Goal: Task Accomplishment & Management: Complete application form

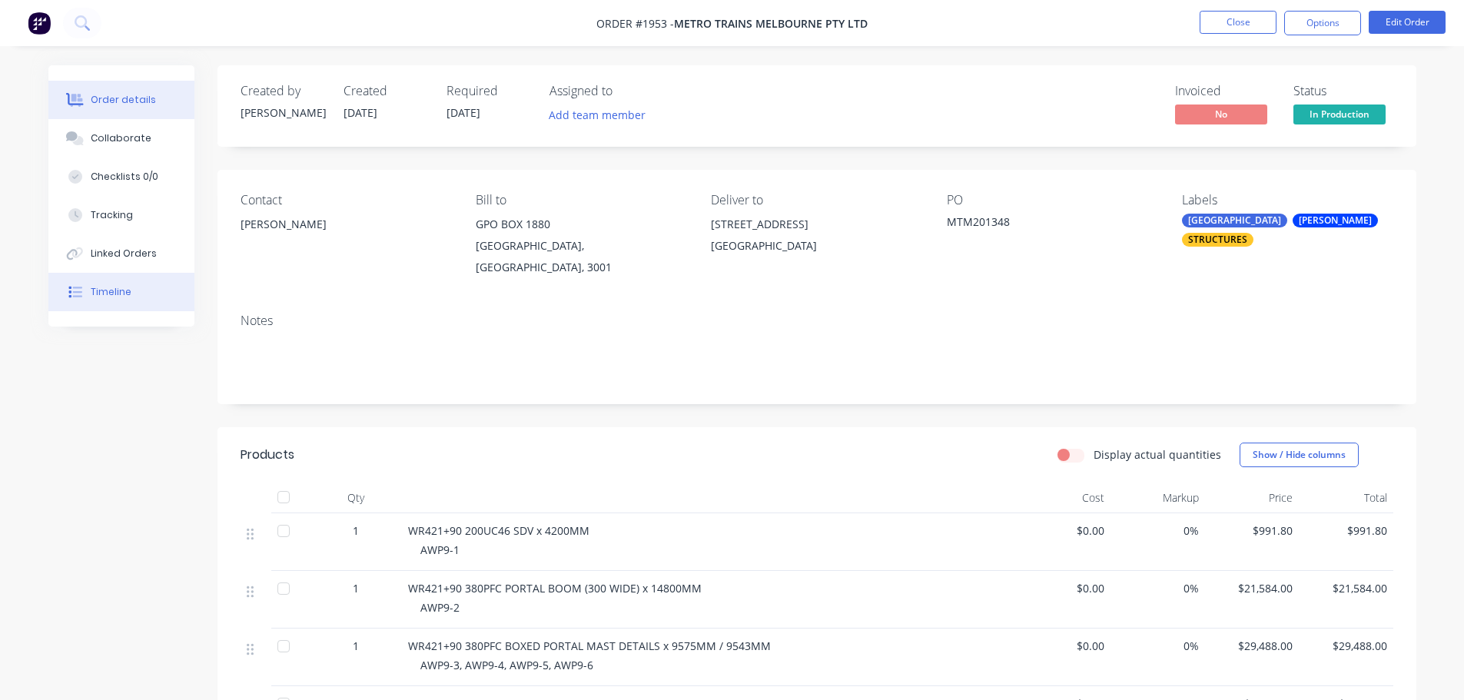
click at [110, 275] on button "Timeline" at bounding box center [121, 292] width 146 height 38
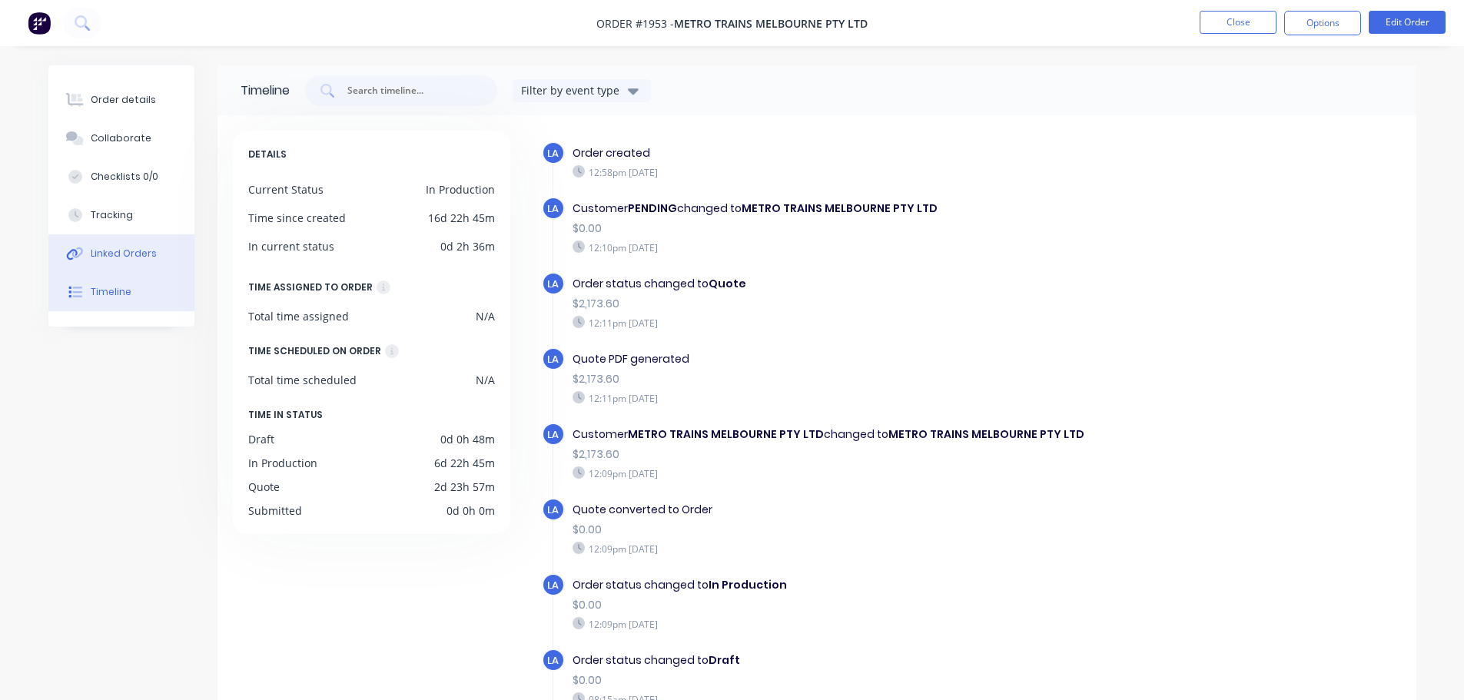
click at [128, 254] on div "Linked Orders" at bounding box center [124, 254] width 66 height 14
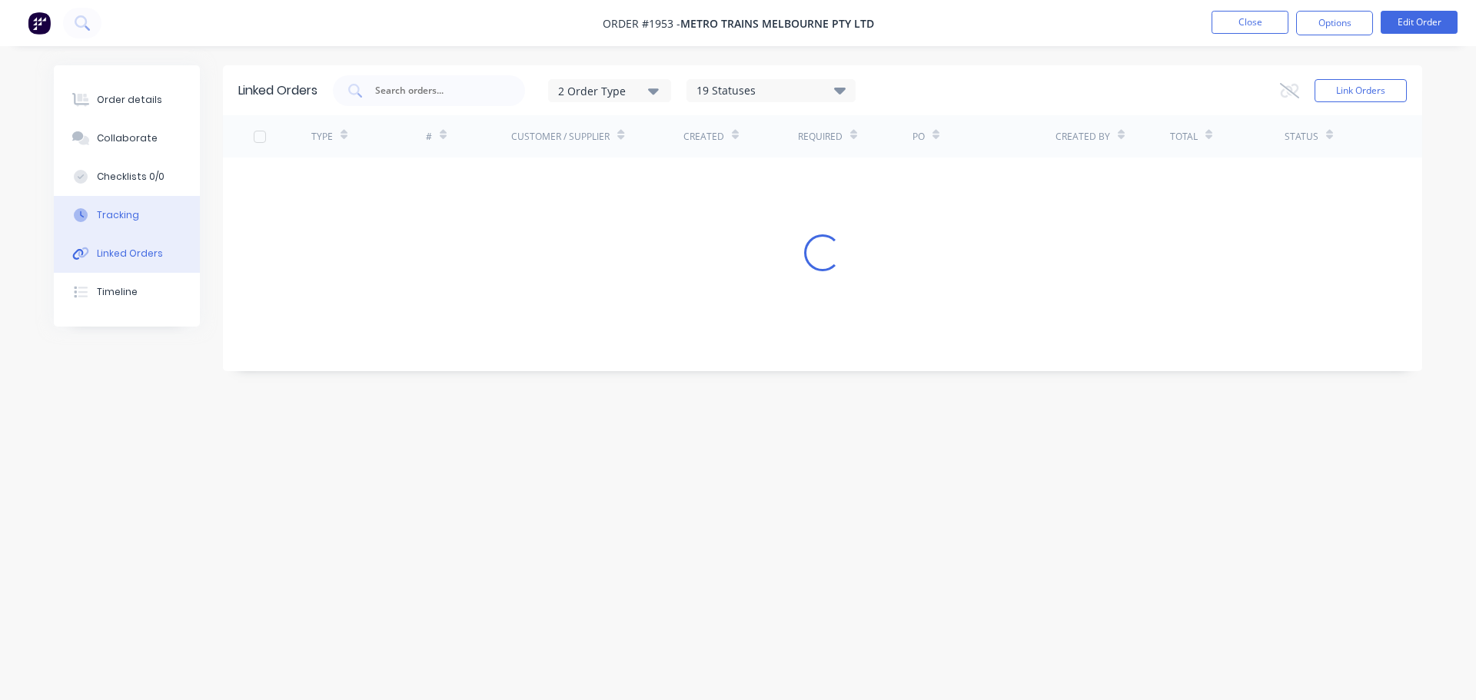
click at [139, 221] on button "Tracking" at bounding box center [127, 215] width 146 height 38
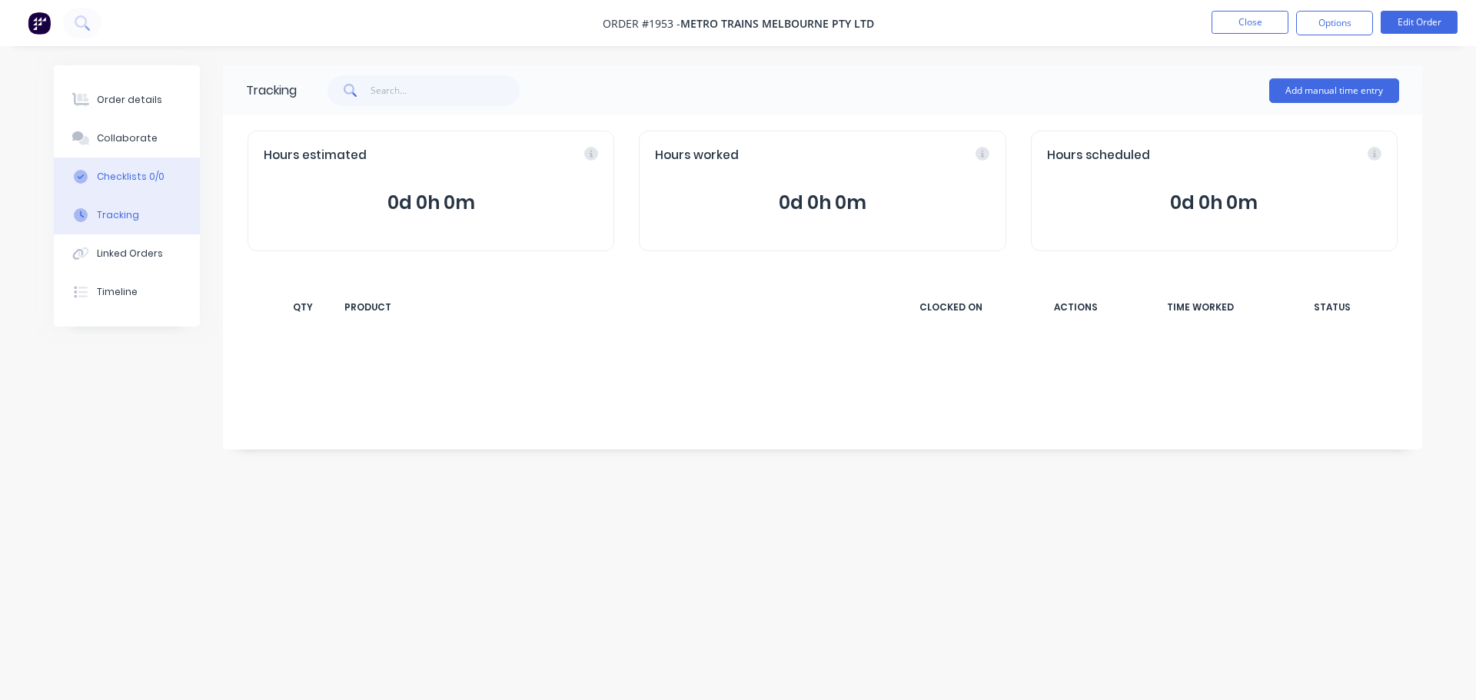
click at [141, 189] on button "Checklists 0/0" at bounding box center [127, 177] width 146 height 38
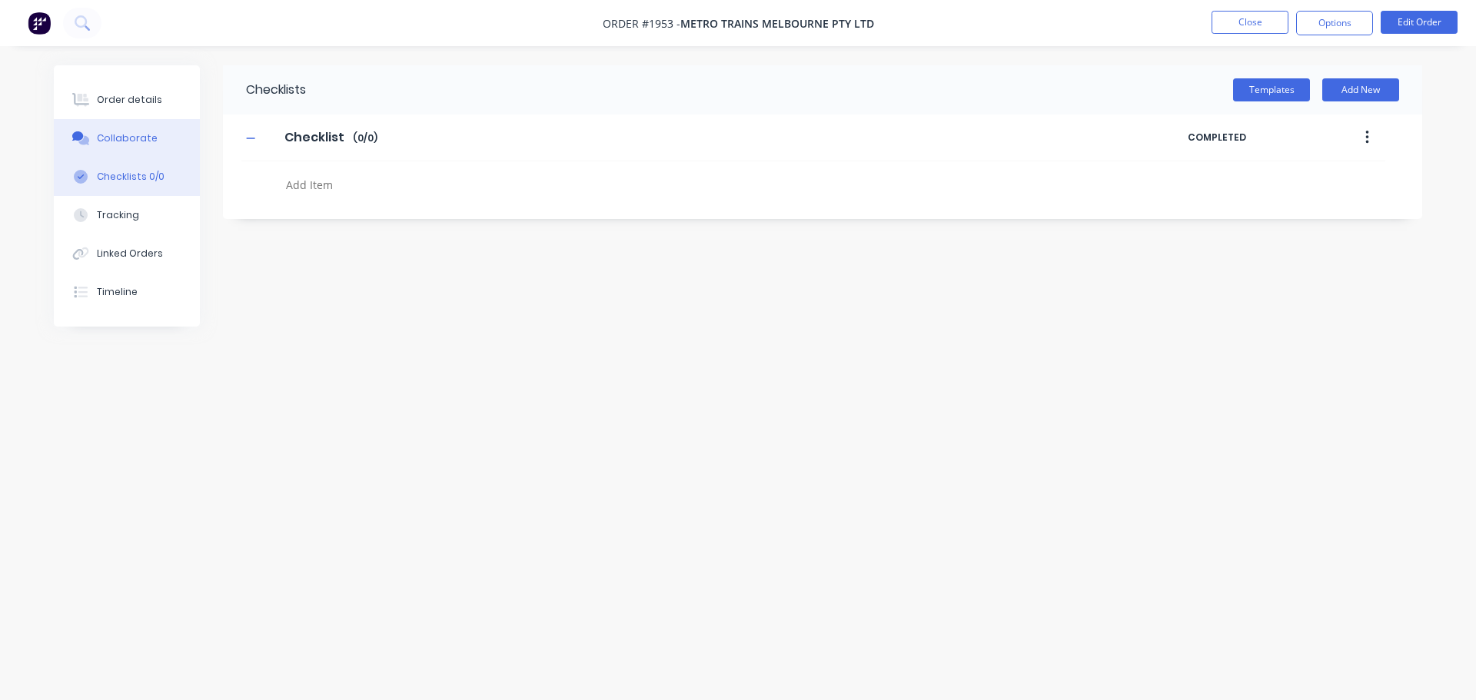
click at [143, 145] on div "Collaborate" at bounding box center [127, 138] width 61 height 14
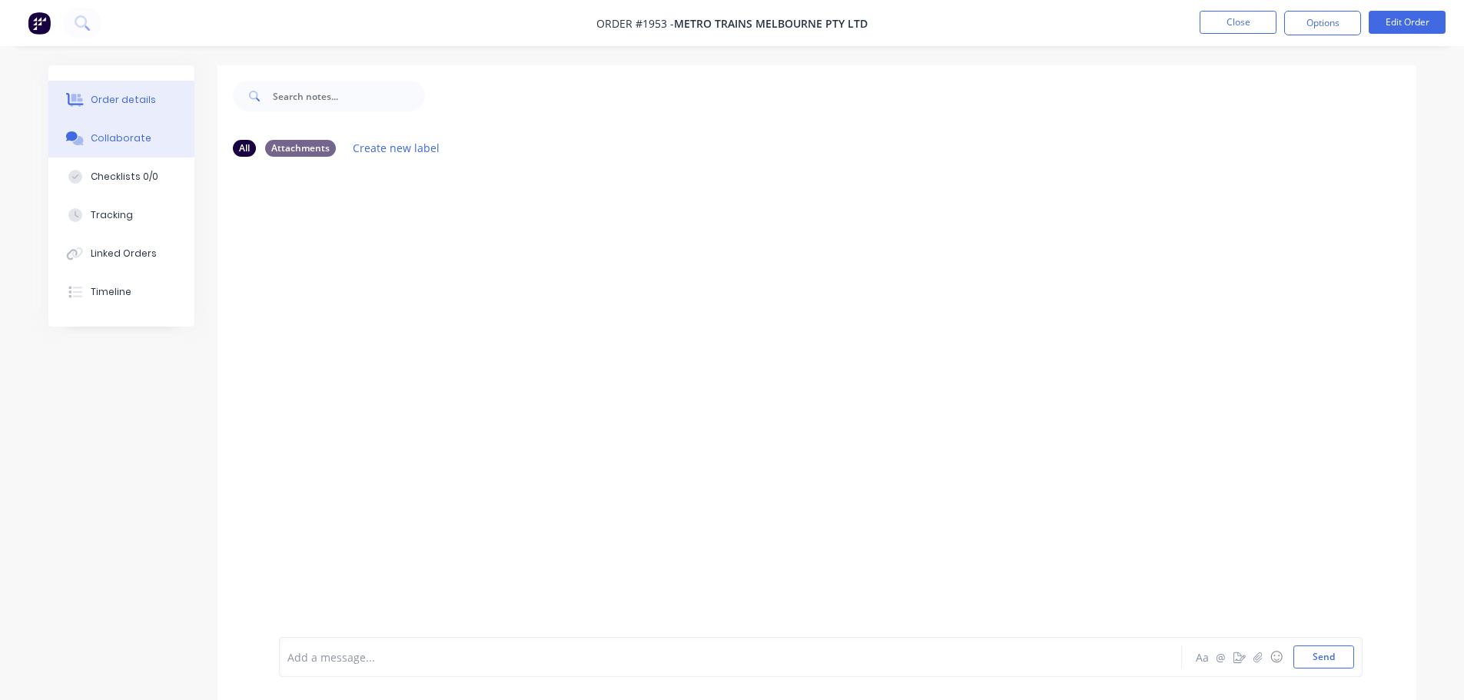
click at [141, 107] on button "Order details" at bounding box center [121, 100] width 146 height 38
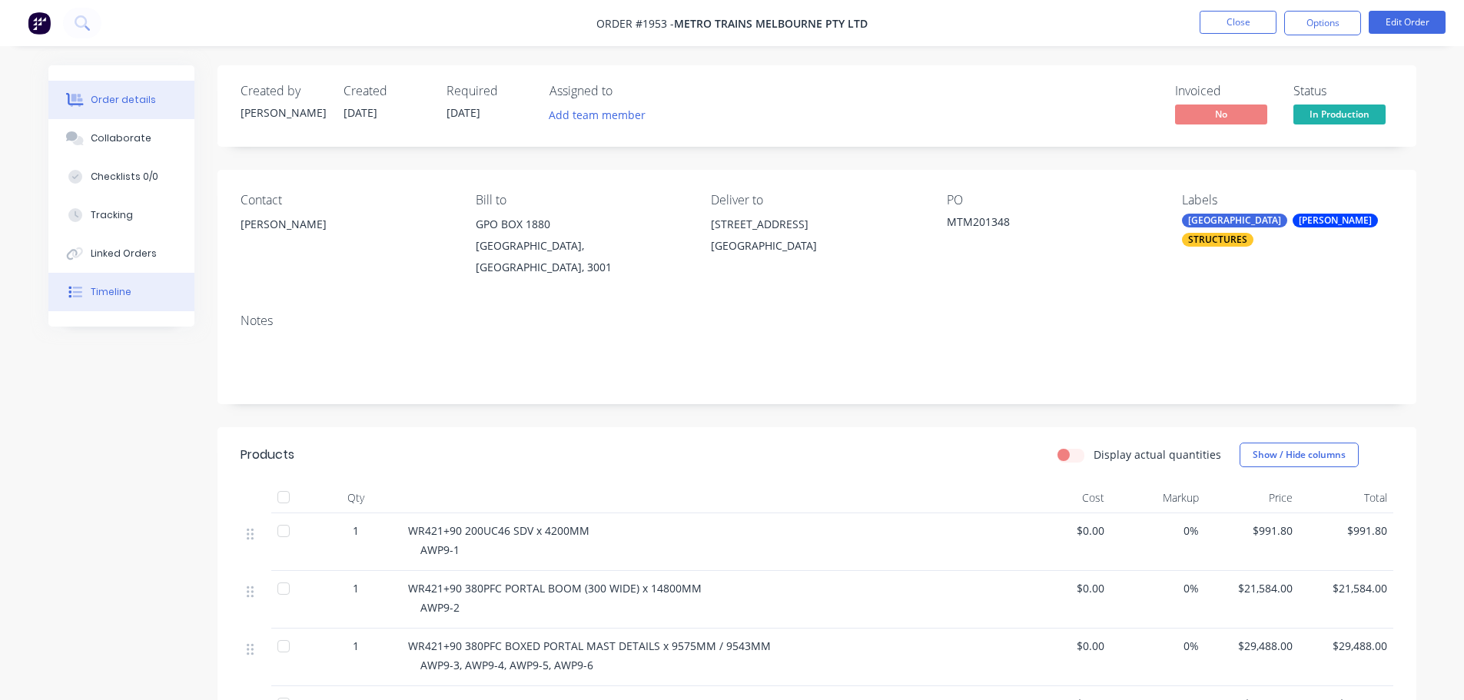
click at [127, 290] on div "Timeline" at bounding box center [111, 292] width 41 height 14
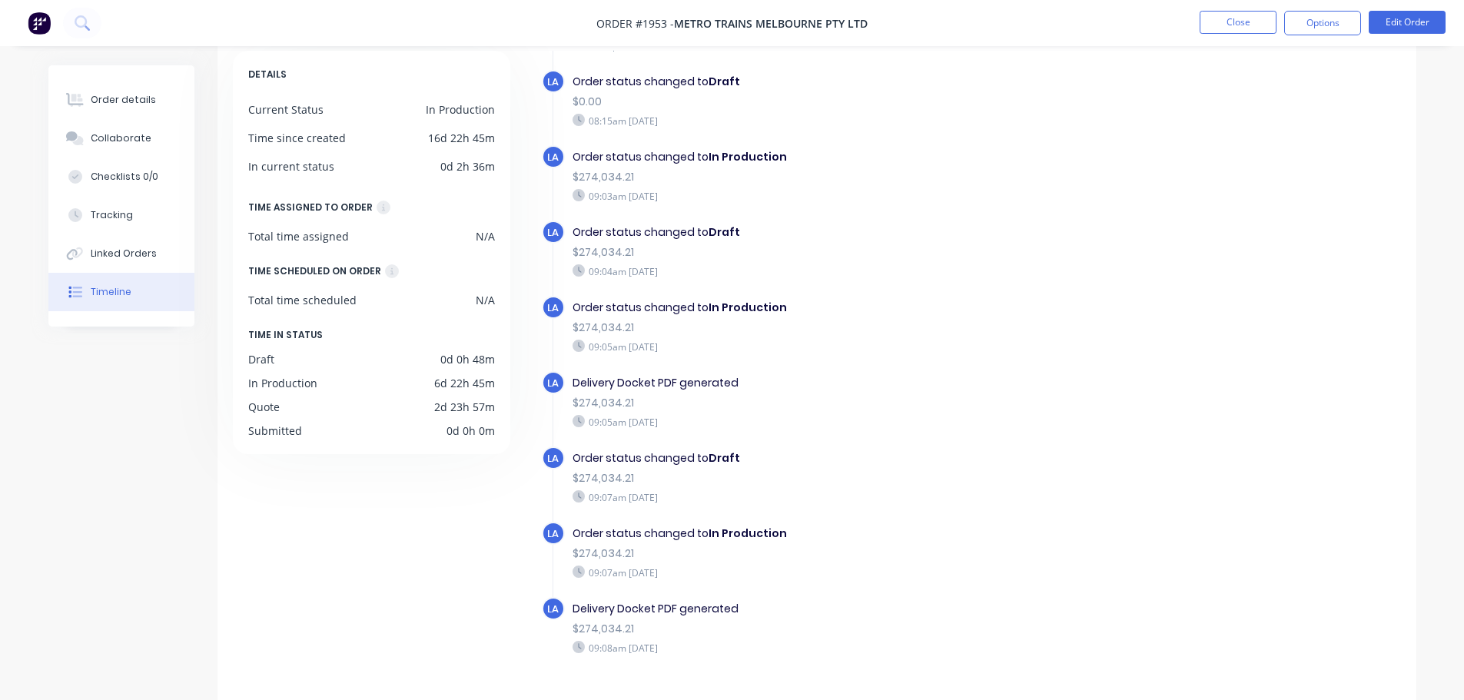
scroll to position [83, 0]
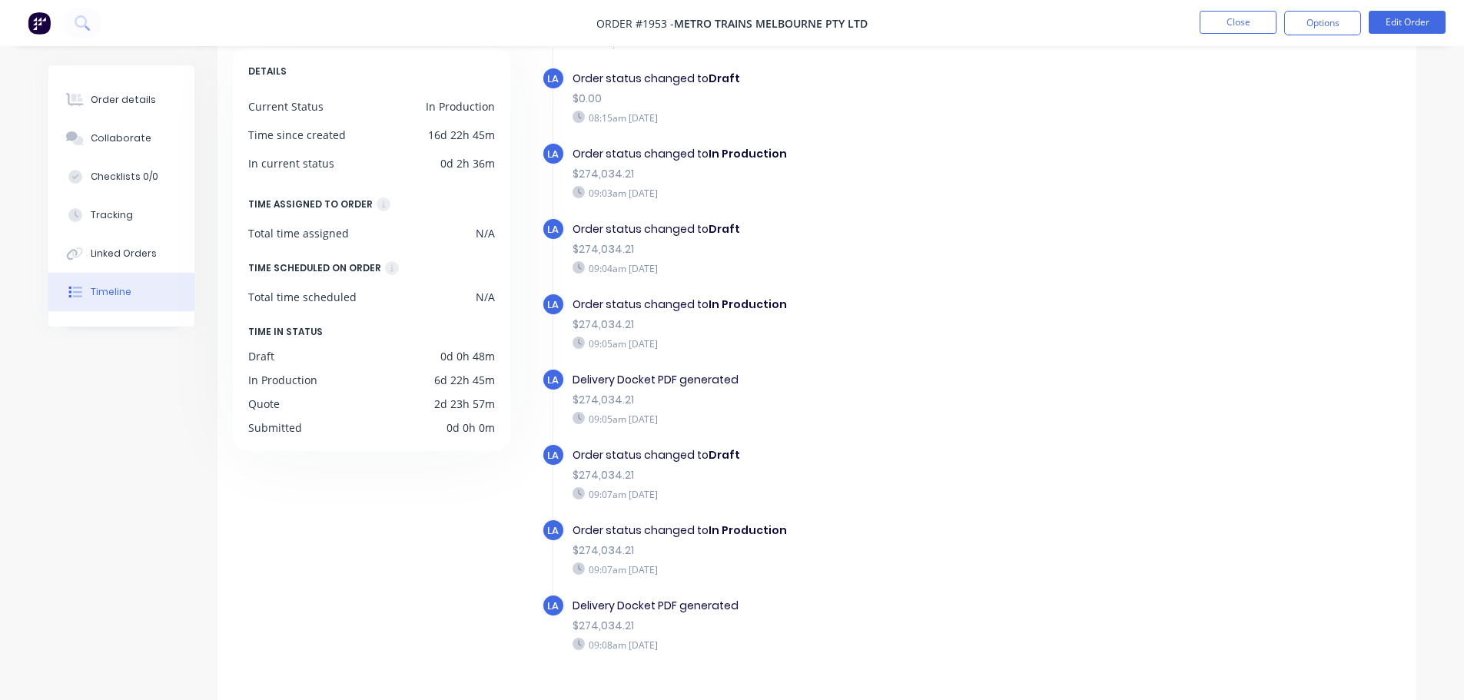
click at [675, 606] on div "Delivery Docket PDF generated" at bounding box center [839, 606] width 532 height 16
drag, startPoint x: 675, startPoint y: 607, endPoint x: 547, endPoint y: 607, distance: 128.4
click at [672, 607] on div "Delivery Docket PDF generated" at bounding box center [839, 606] width 532 height 16
click at [547, 607] on div "LA" at bounding box center [553, 605] width 23 height 23
click at [904, 547] on div "$274,034.21" at bounding box center [839, 551] width 532 height 16
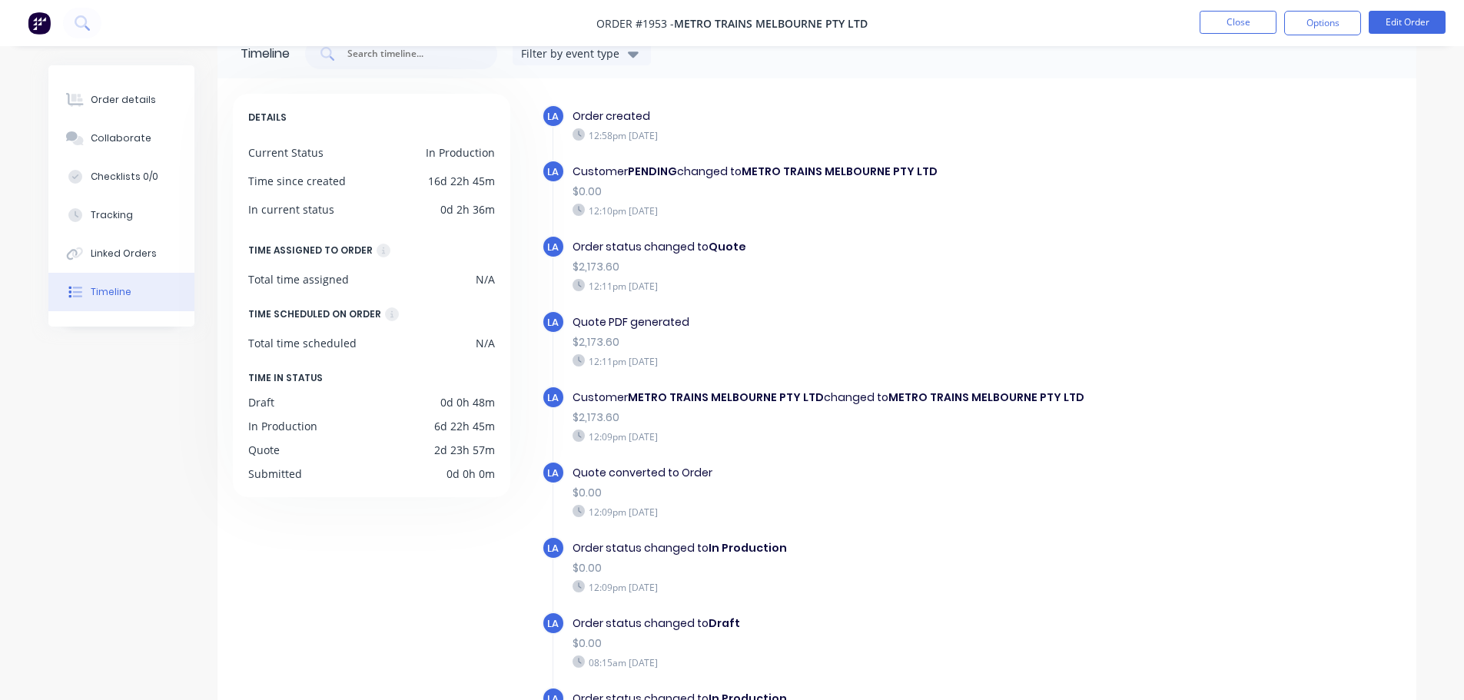
scroll to position [0, 0]
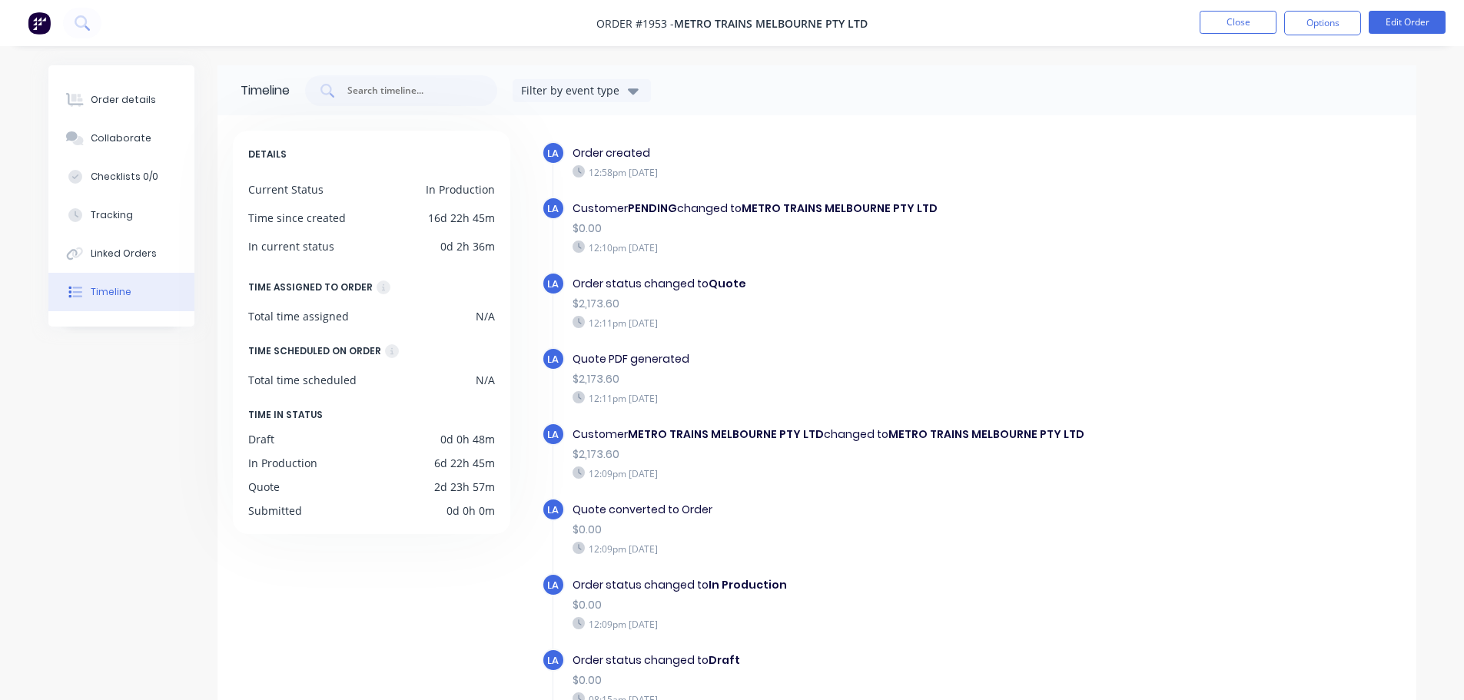
click at [1305, 35] on nav "Order #1953 - METRO TRAINS MELBOURNE PTY LTD Close Options Edit Order" at bounding box center [732, 23] width 1464 height 46
click at [1309, 29] on button "Options" at bounding box center [1323, 23] width 77 height 25
click at [1126, 82] on div "Filter by event type" at bounding box center [849, 90] width 1089 height 31
click at [1252, 25] on button "Close" at bounding box center [1238, 22] width 77 height 23
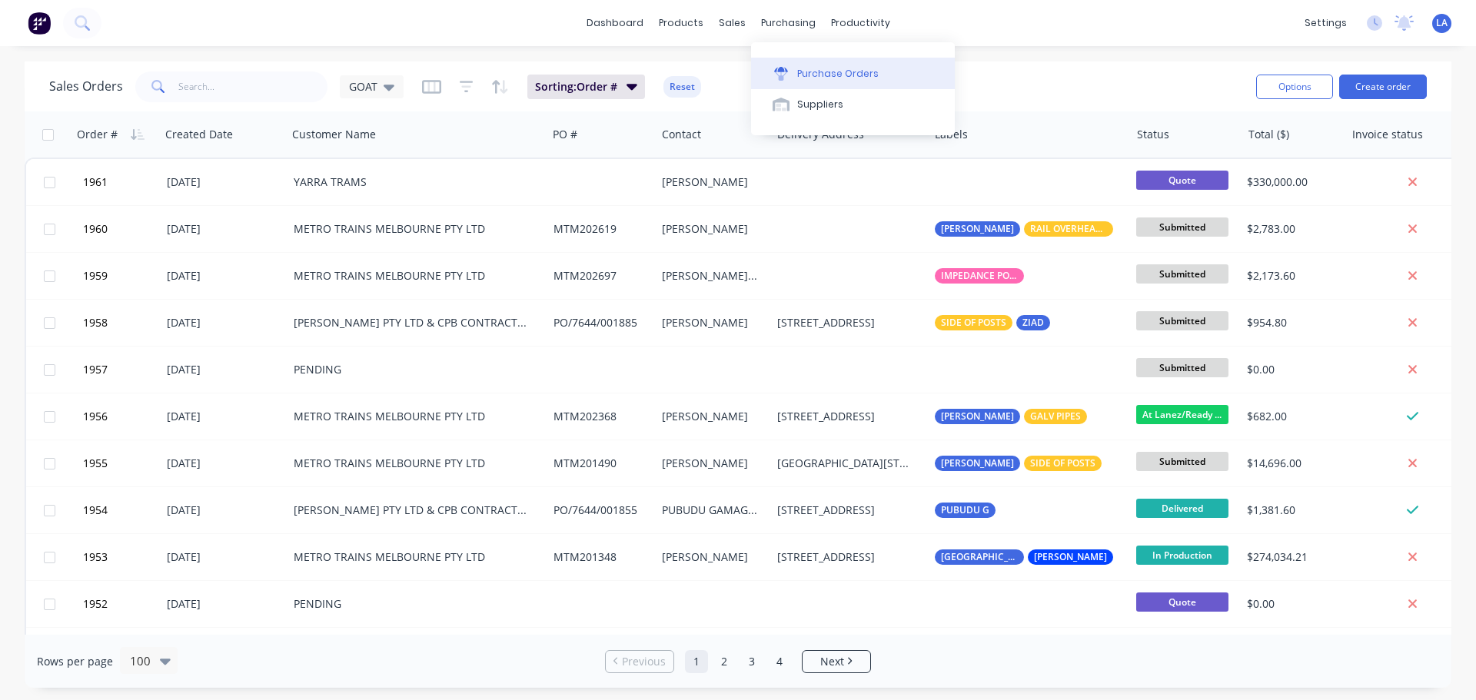
click at [795, 78] on button "Purchase Orders" at bounding box center [853, 73] width 204 height 31
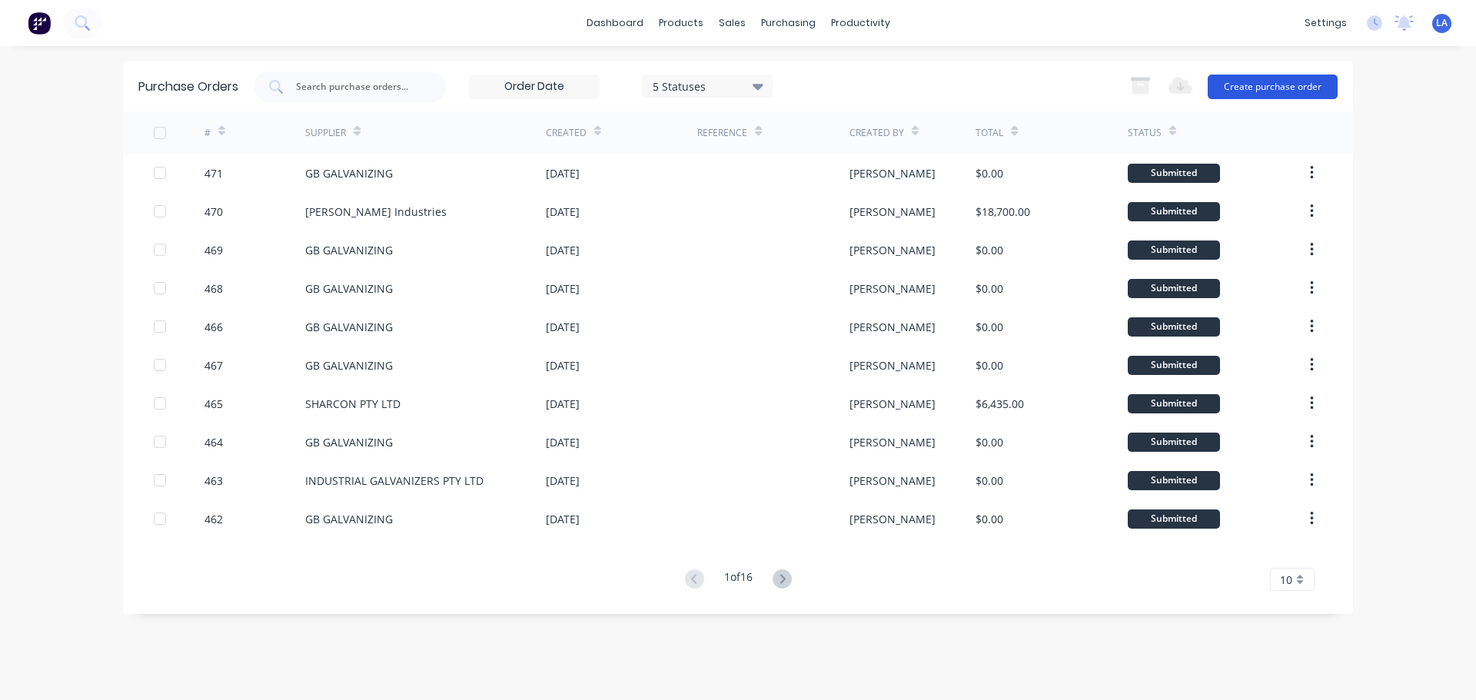
click at [1280, 76] on button "Create purchase order" at bounding box center [1273, 87] width 130 height 25
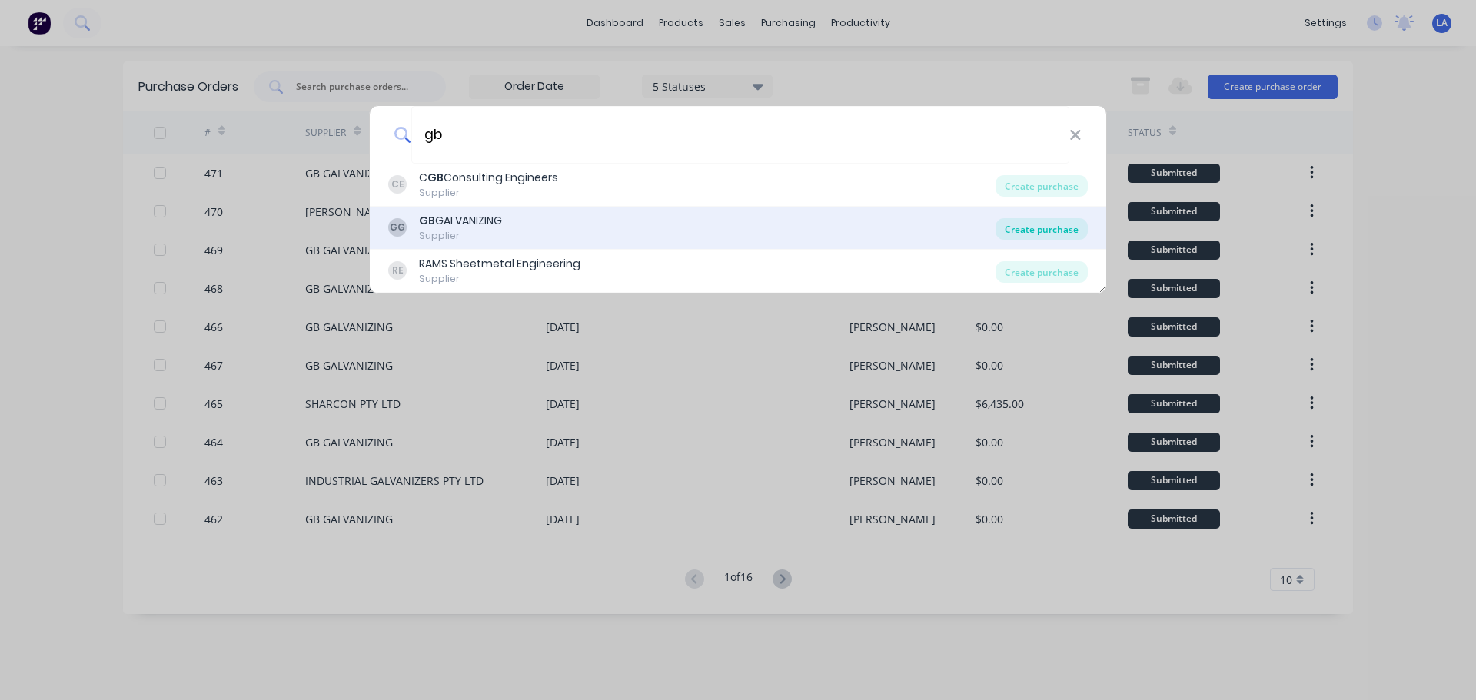
type input "gb"
click at [1043, 228] on div "Create purchase" at bounding box center [1042, 229] width 92 height 22
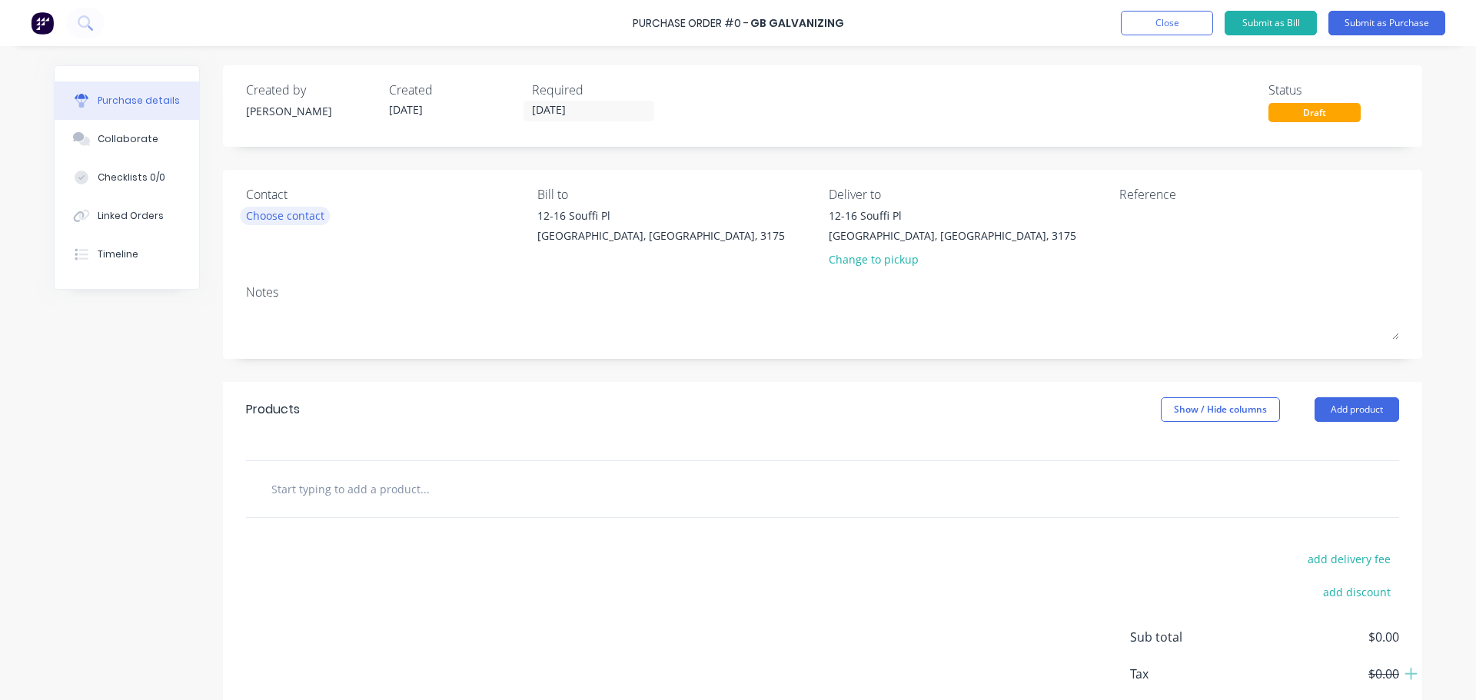
click at [273, 221] on div "Choose contact" at bounding box center [285, 216] width 78 height 16
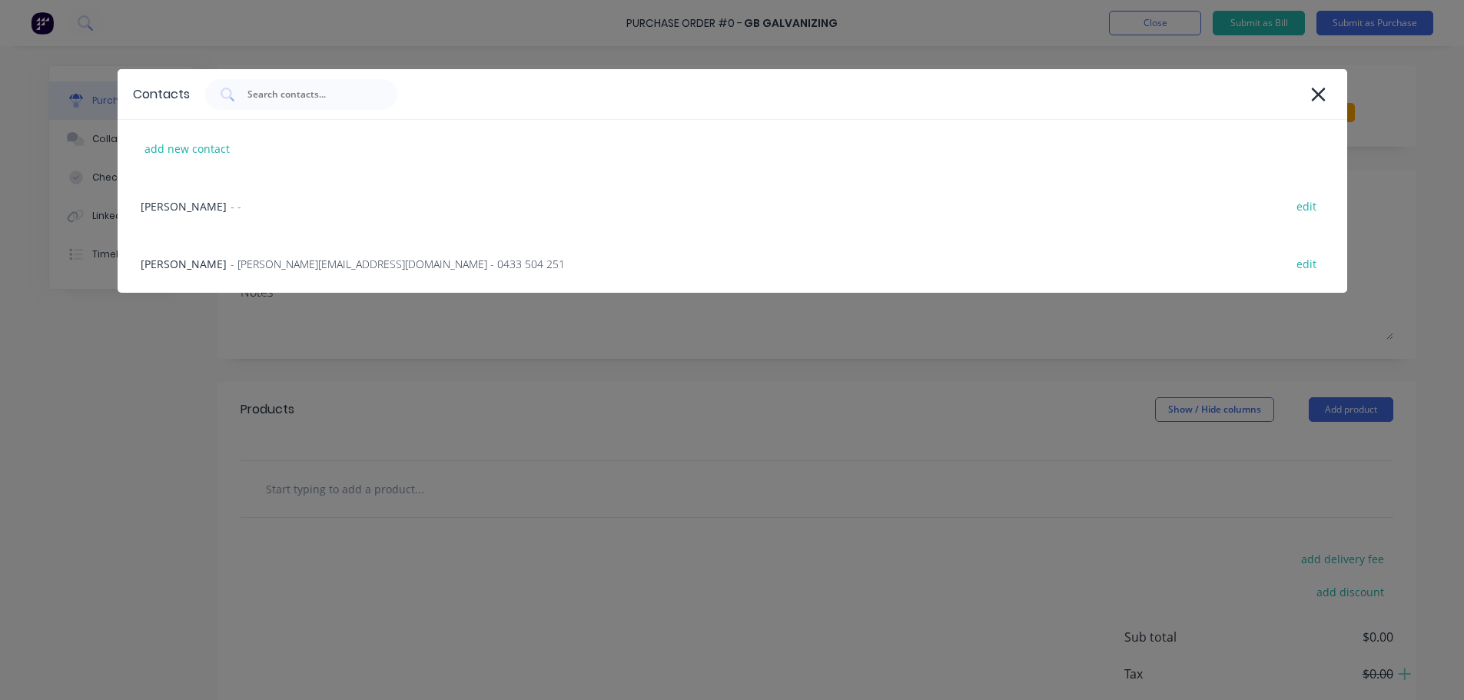
click at [178, 400] on div "Contacts add new contact [PERSON_NAME] - - edit Leon - [EMAIL_ADDRESS][DOMAIN_N…" at bounding box center [732, 350] width 1464 height 700
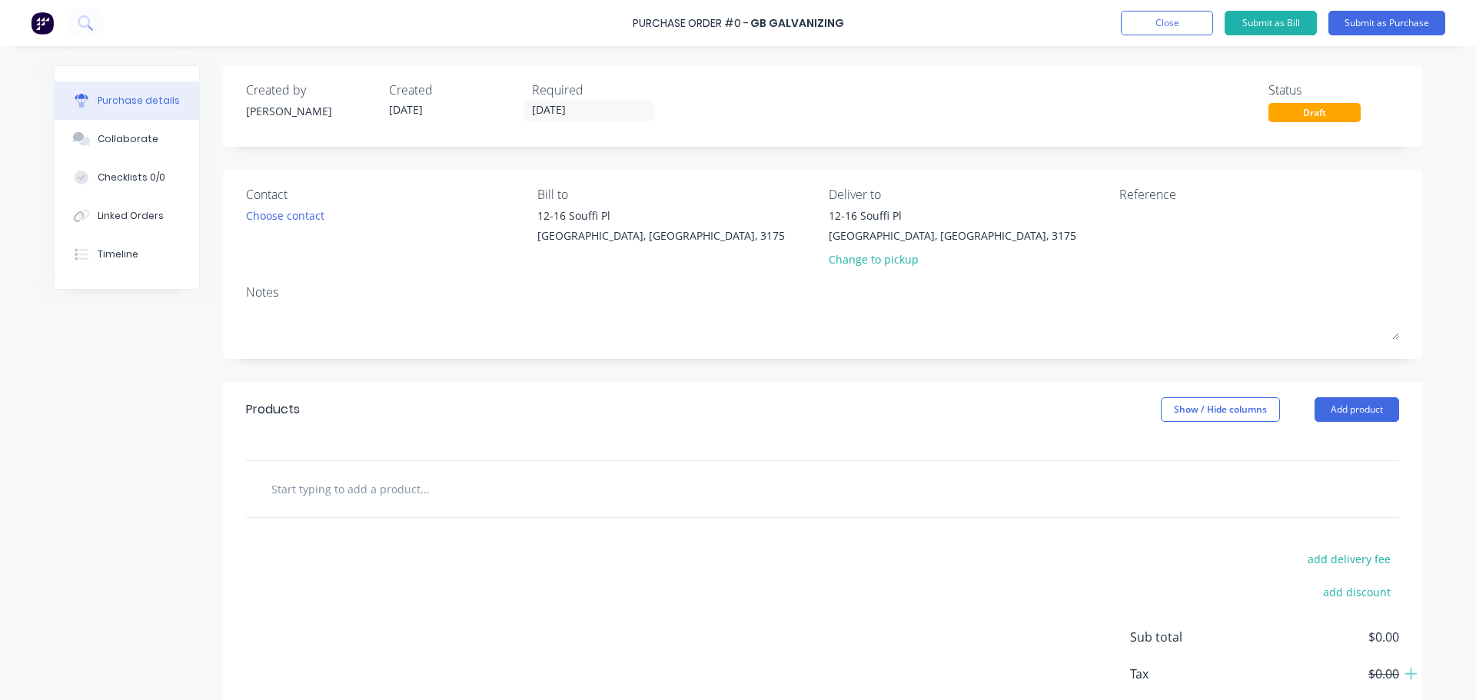
click at [378, 495] on input "text" at bounding box center [425, 489] width 308 height 31
click at [858, 232] on div "[GEOGRAPHIC_DATA]" at bounding box center [953, 236] width 248 height 16
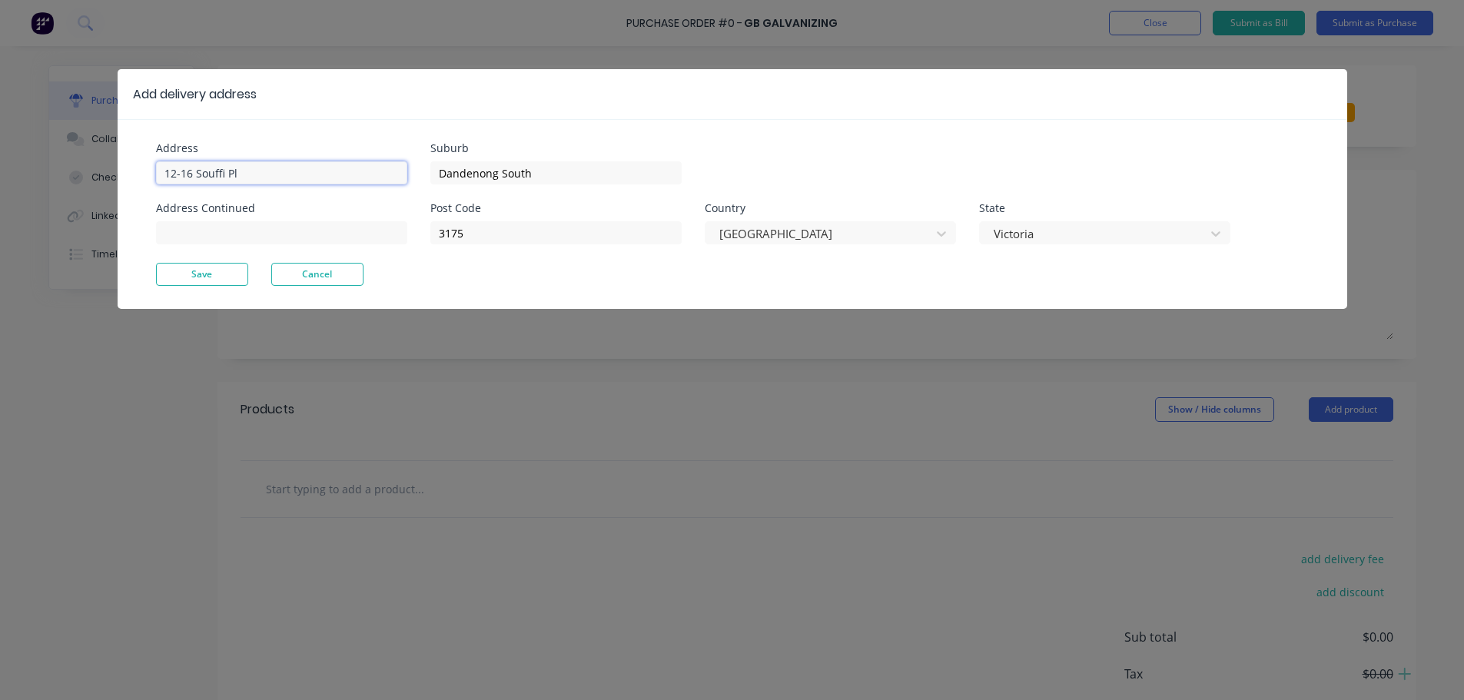
click at [259, 172] on input "12-16 Souffi Pl" at bounding box center [281, 172] width 251 height 23
type input "[STREET_ADDRESS]"
type input "[GEOGRAPHIC_DATA]"
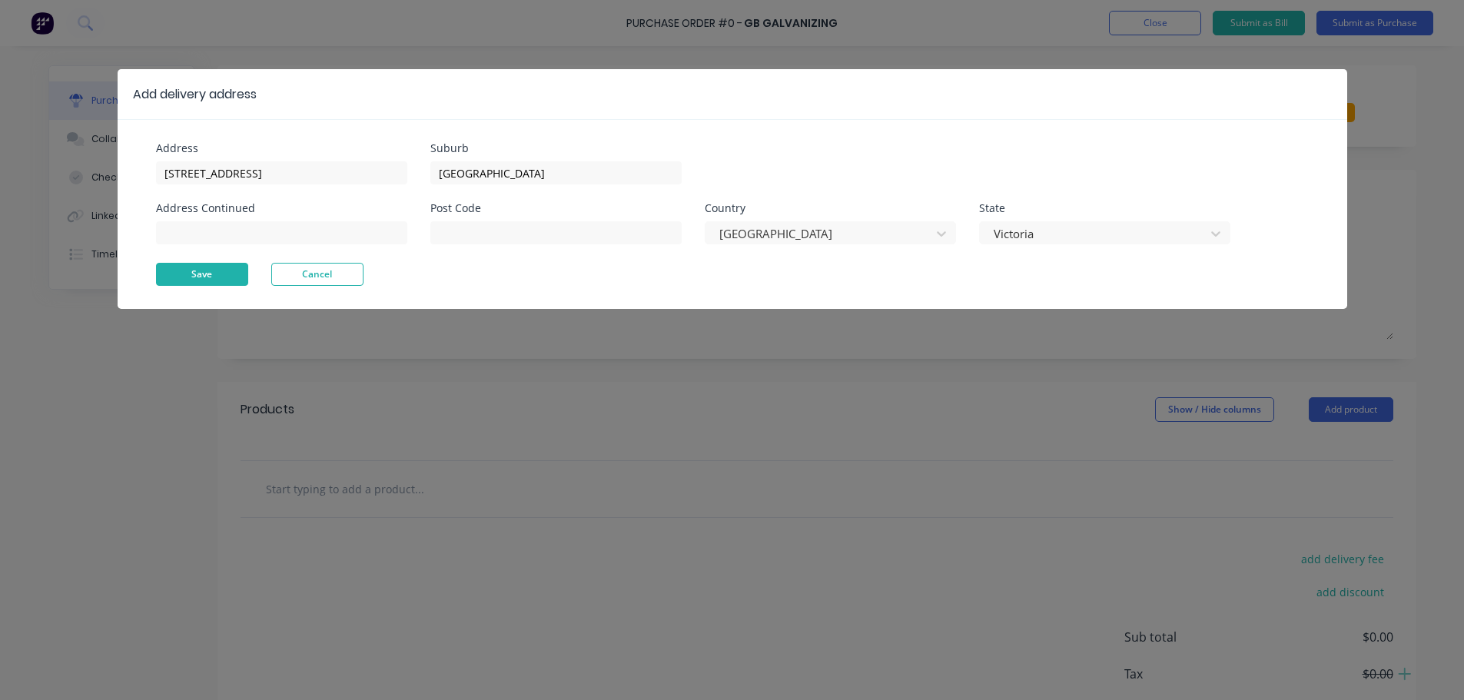
click at [206, 271] on button "Save" at bounding box center [202, 274] width 92 height 23
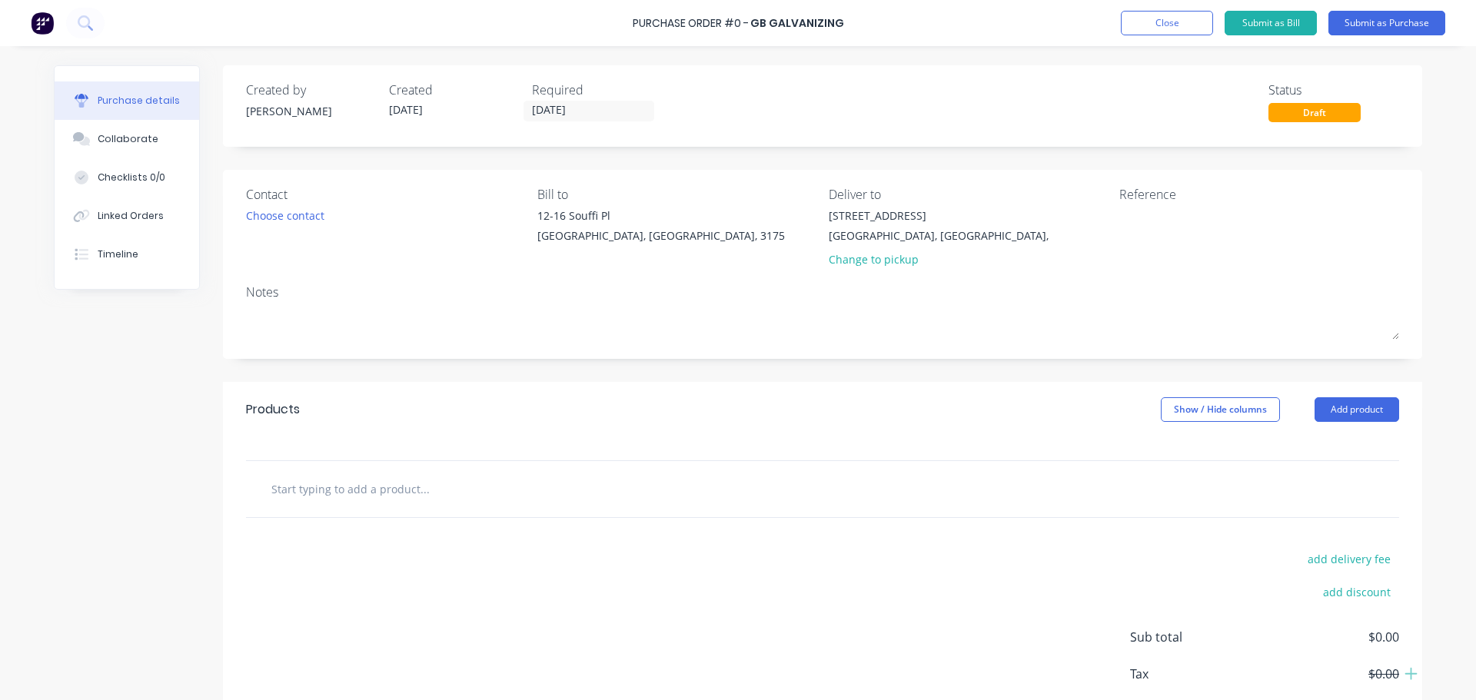
click at [337, 480] on input "text" at bounding box center [425, 489] width 308 height 31
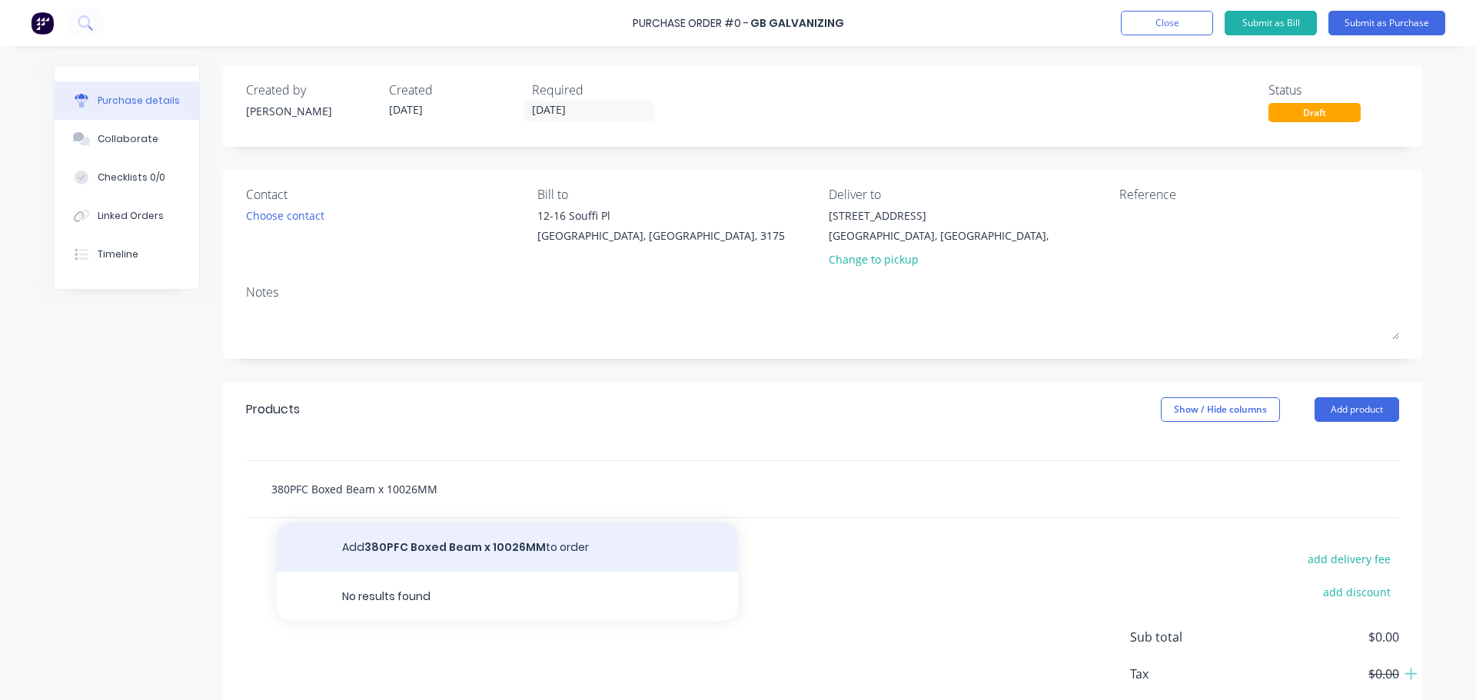
type input "380PFC Boxed Beam x 10026MM"
click at [370, 562] on button "Add 380PFC Boxed Beam x 10026MM to order" at bounding box center [507, 547] width 461 height 49
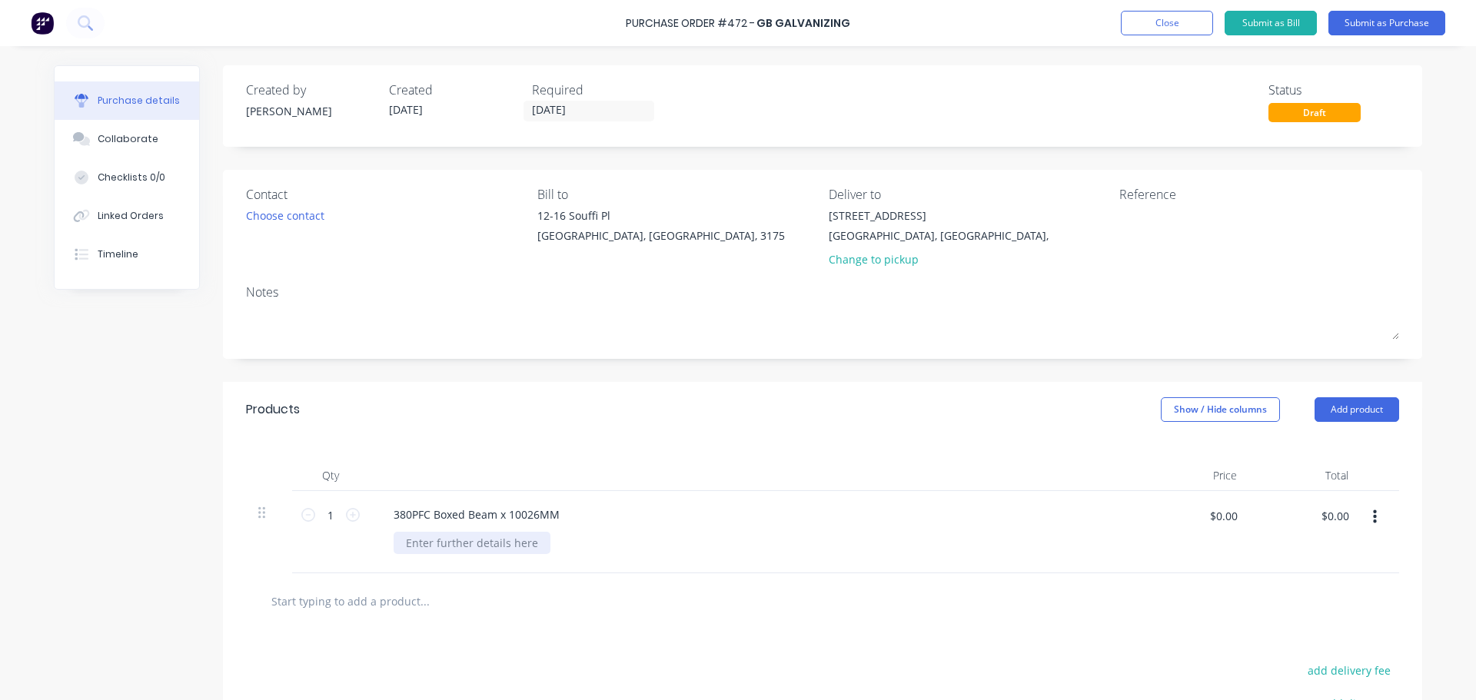
click at [416, 544] on div at bounding box center [472, 543] width 157 height 22
click at [391, 588] on input "text" at bounding box center [425, 601] width 308 height 31
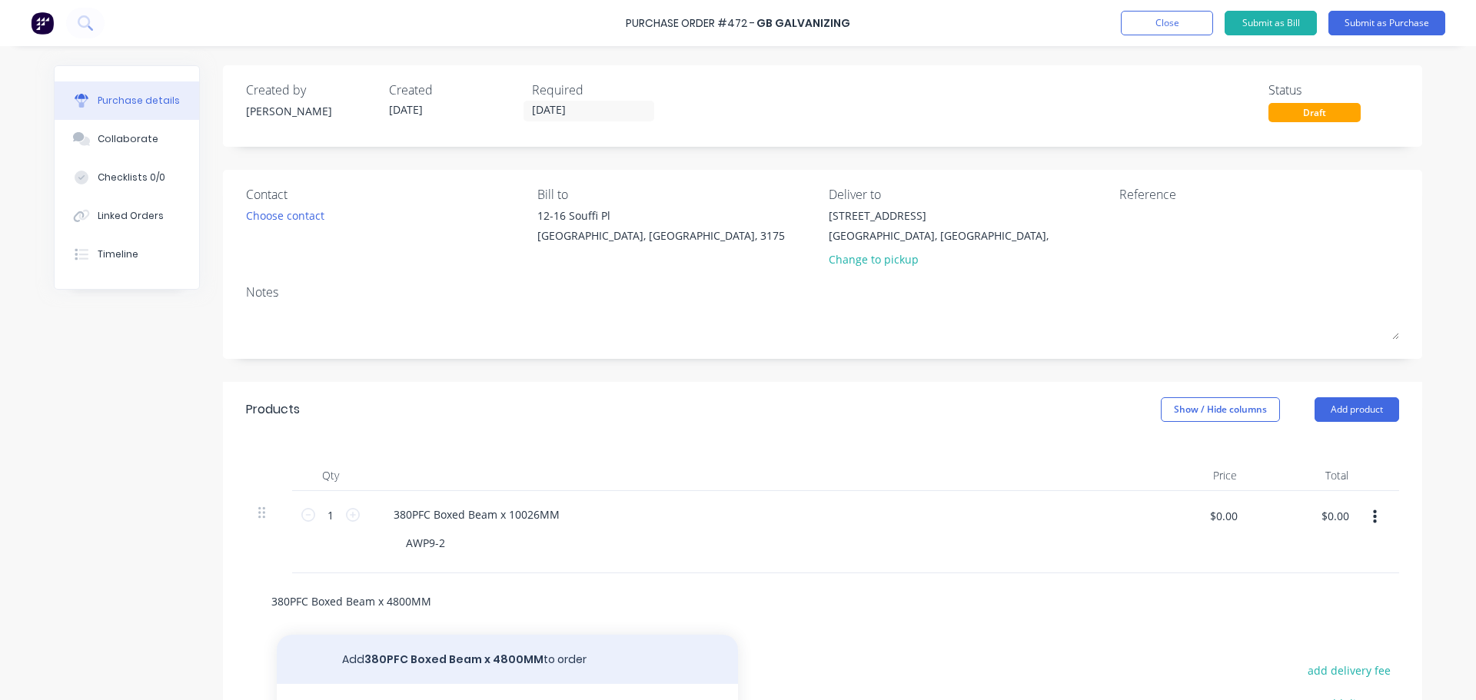
type input "380PFC Boxed Beam x 4800MM"
click at [404, 651] on button "Add 380PFC Boxed Beam x 4800MM to order" at bounding box center [507, 659] width 461 height 49
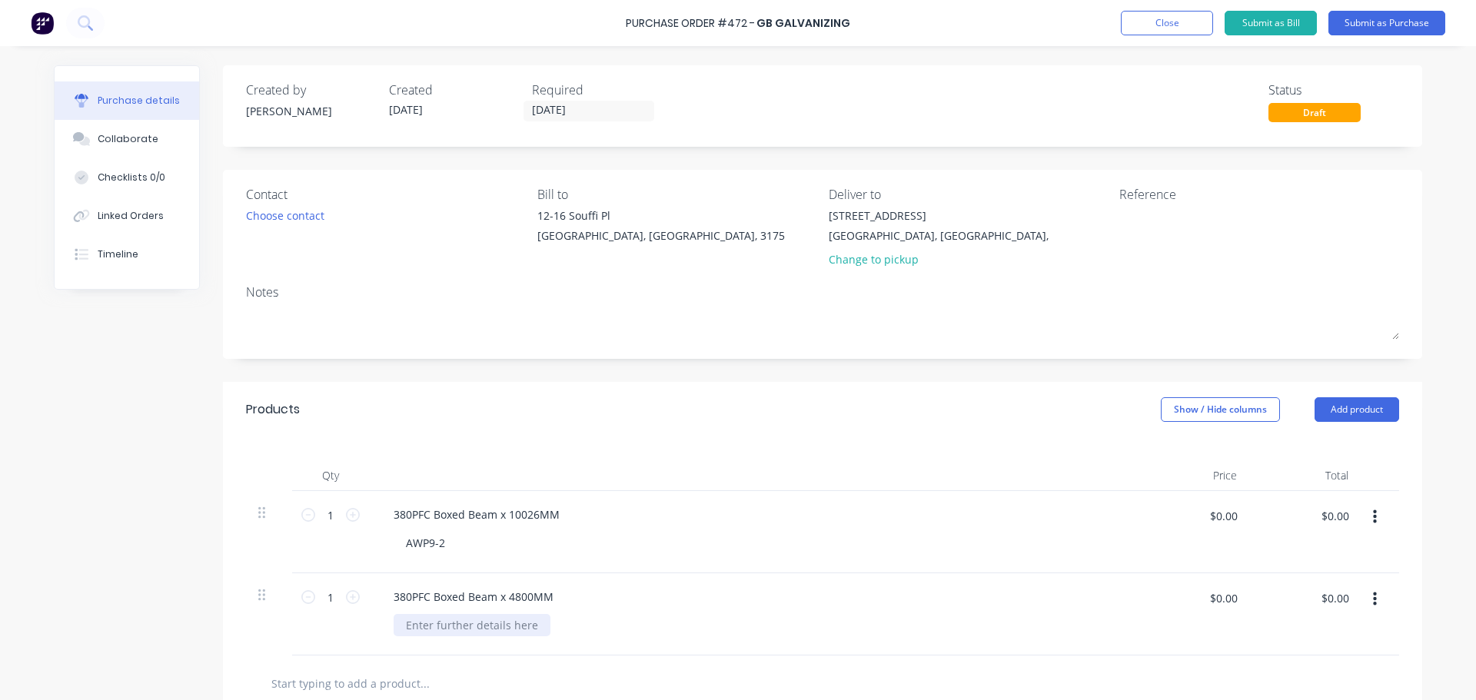
click at [414, 630] on div at bounding box center [472, 625] width 157 height 22
click at [499, 640] on div "380PFC Boxed Beam x 4800MM AWP9-2" at bounding box center [753, 614] width 769 height 82
click at [1356, 20] on button "Submit as Purchase" at bounding box center [1386, 23] width 117 height 25
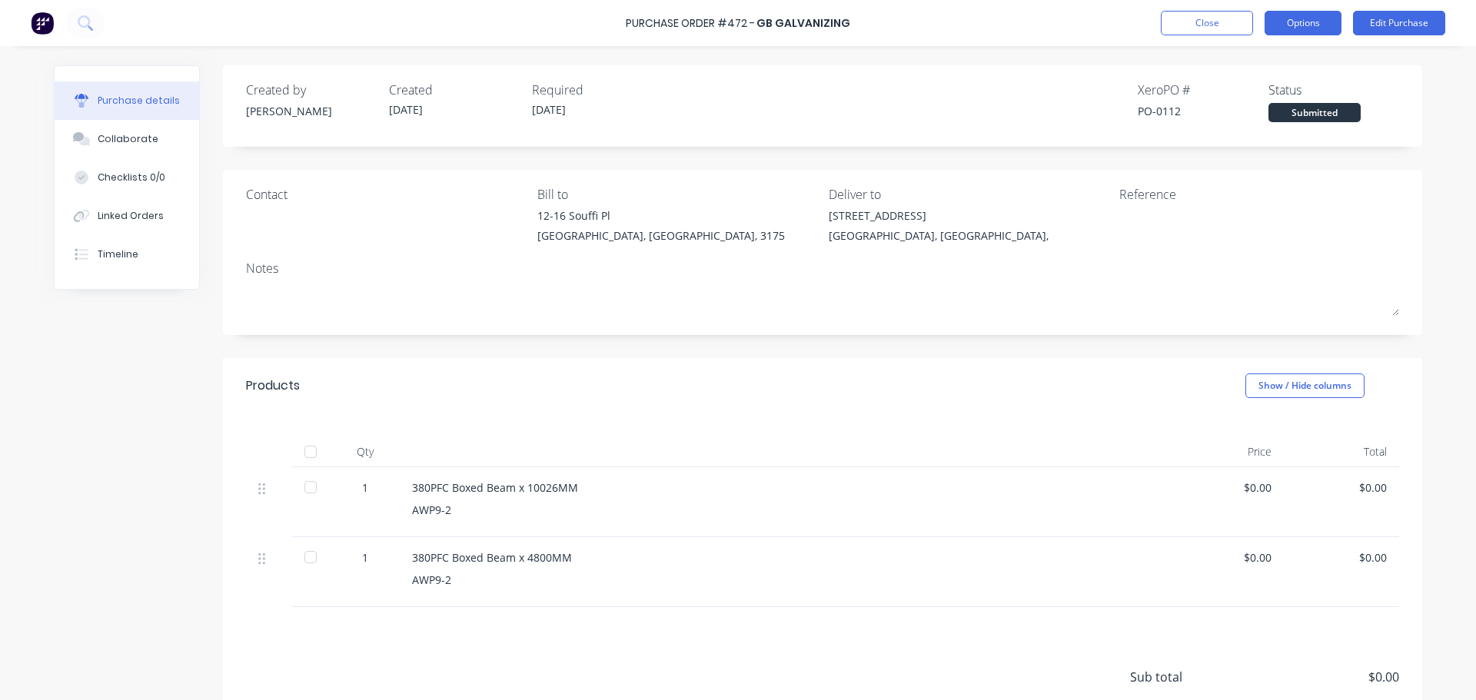
click at [1272, 25] on button "Options" at bounding box center [1303, 23] width 77 height 25
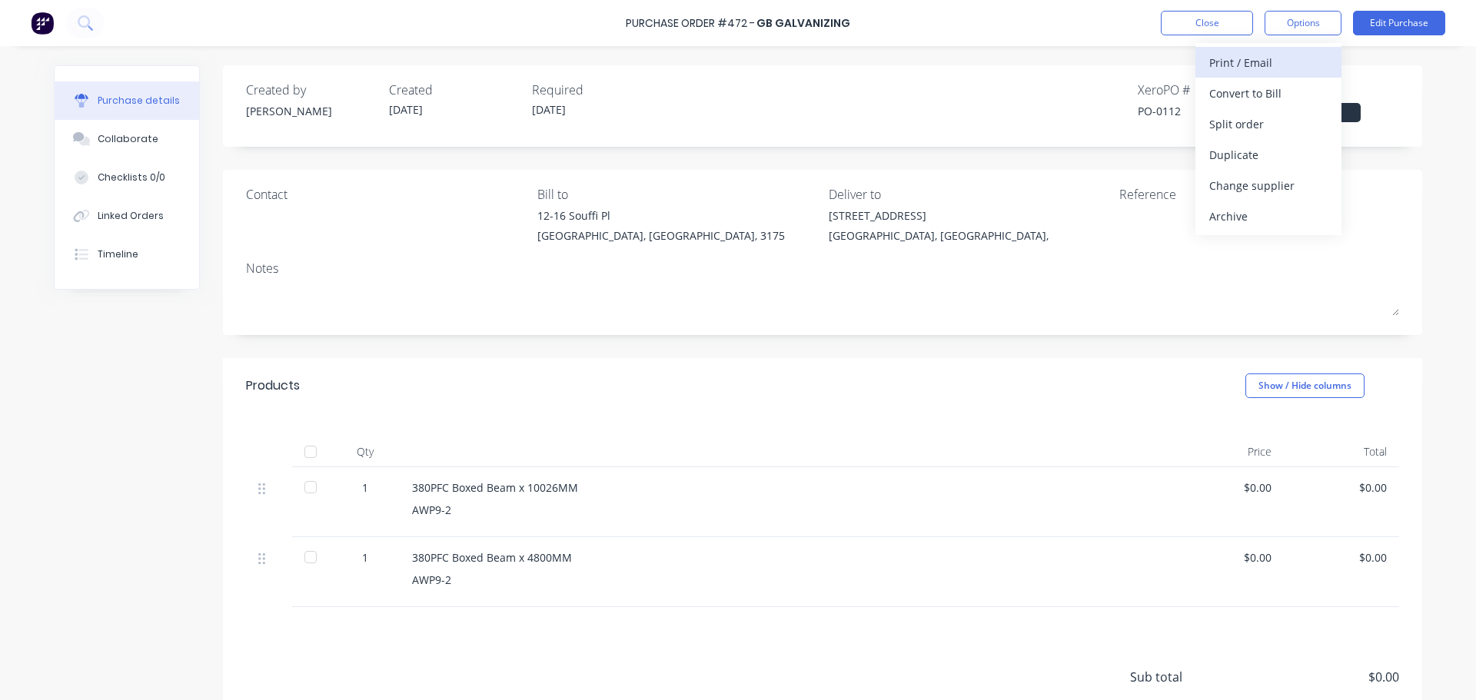
click at [1260, 67] on div "Print / Email" at bounding box center [1268, 63] width 118 height 22
click at [1274, 123] on div "Without pricing" at bounding box center [1268, 124] width 118 height 22
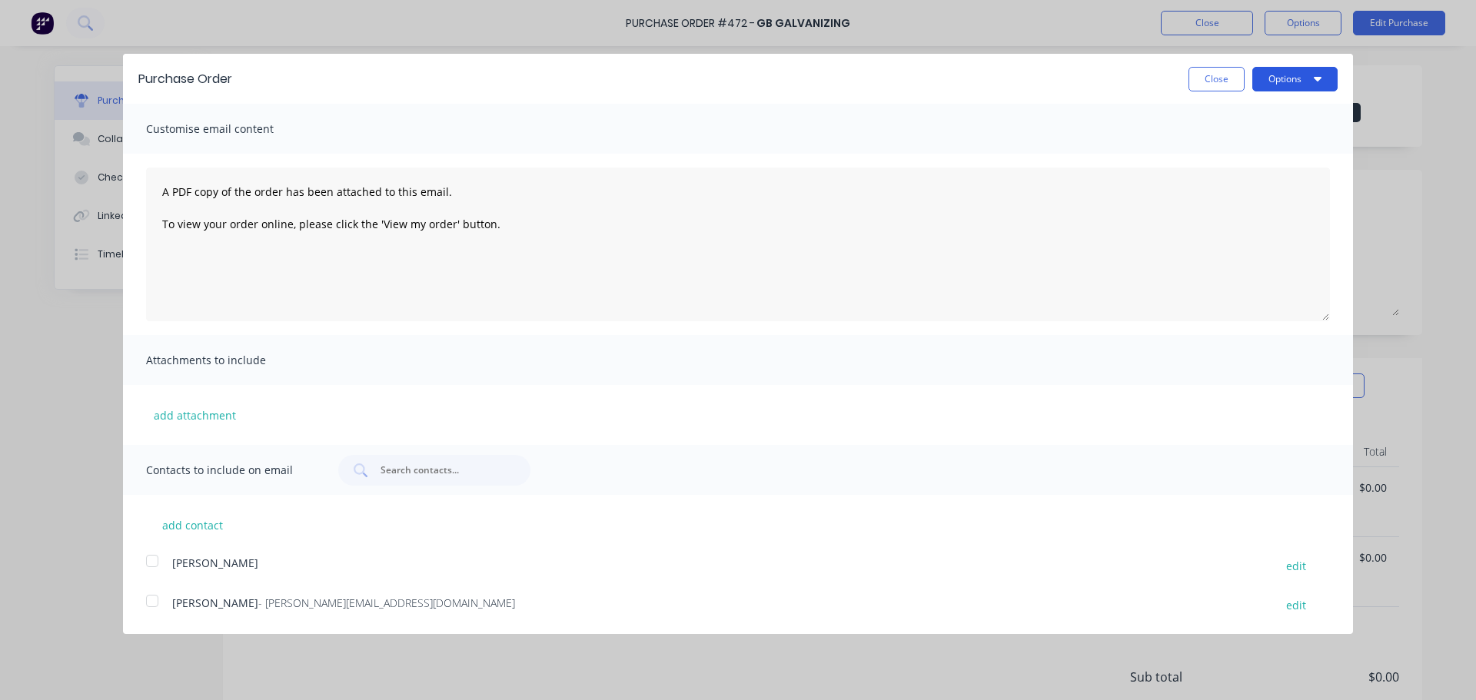
click at [1288, 75] on button "Options" at bounding box center [1294, 79] width 85 height 25
click at [1278, 123] on div "Print" at bounding box center [1264, 118] width 118 height 22
